Goal: Check status: Check status

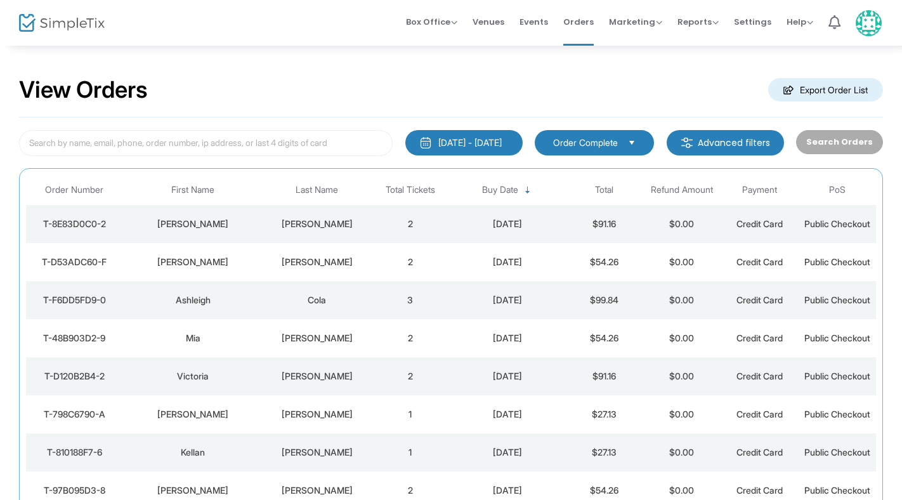
click at [322, 225] on div "[PERSON_NAME]" at bounding box center [317, 224] width 102 height 13
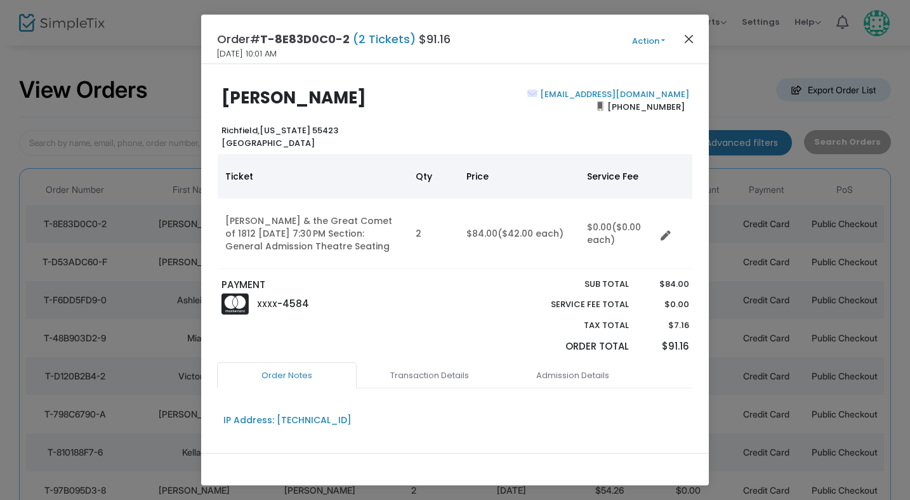
click at [691, 40] on button "Close" at bounding box center [689, 38] width 16 height 16
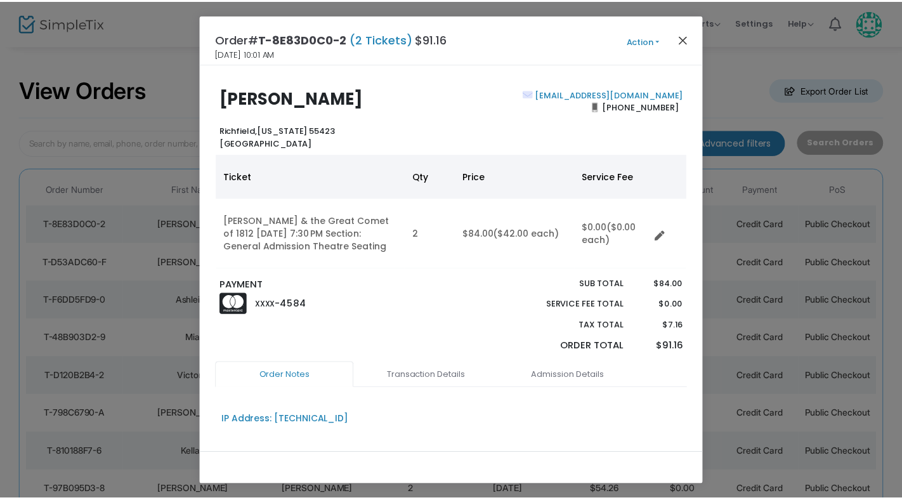
scroll to position [8, 0]
